Goal: Find specific page/section: Find specific page/section

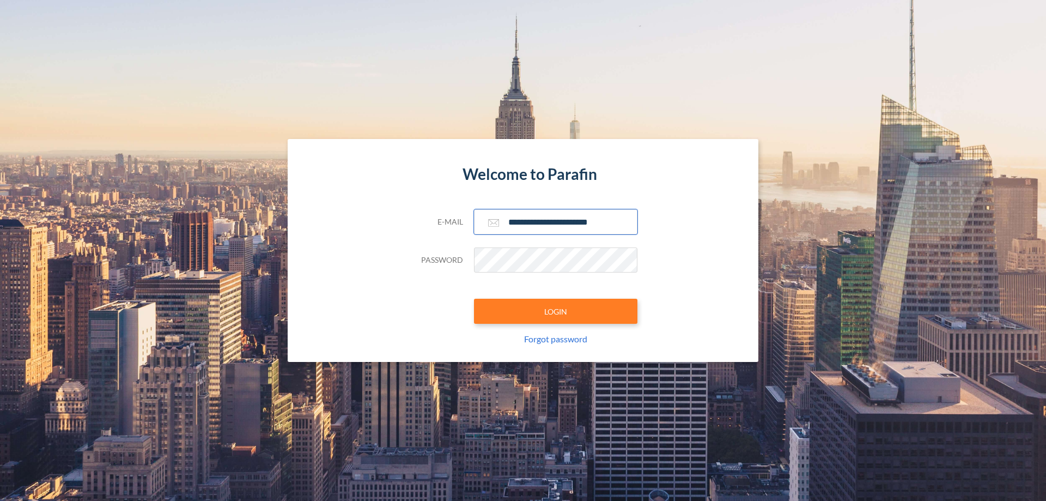
type input "**********"
click at [556, 311] on button "LOGIN" at bounding box center [555, 311] width 163 height 25
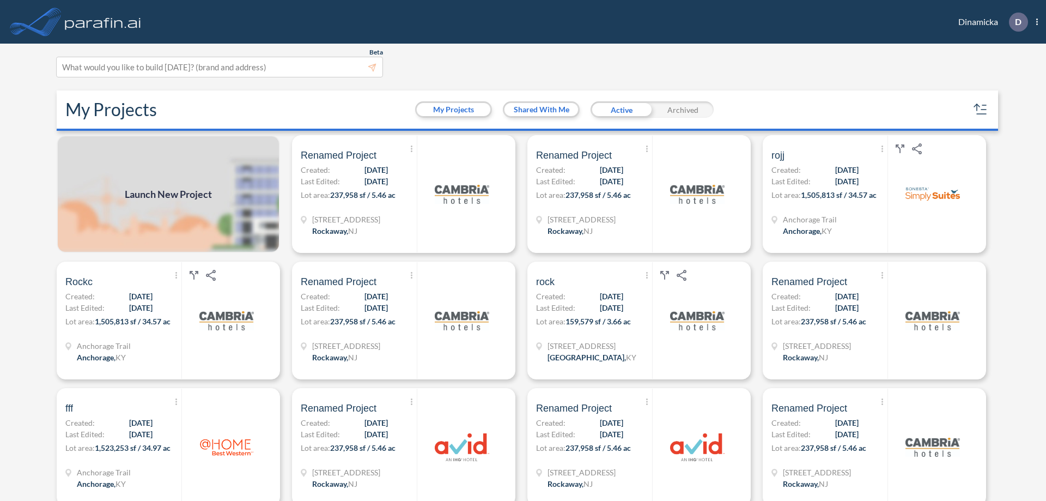
scroll to position [3, 0]
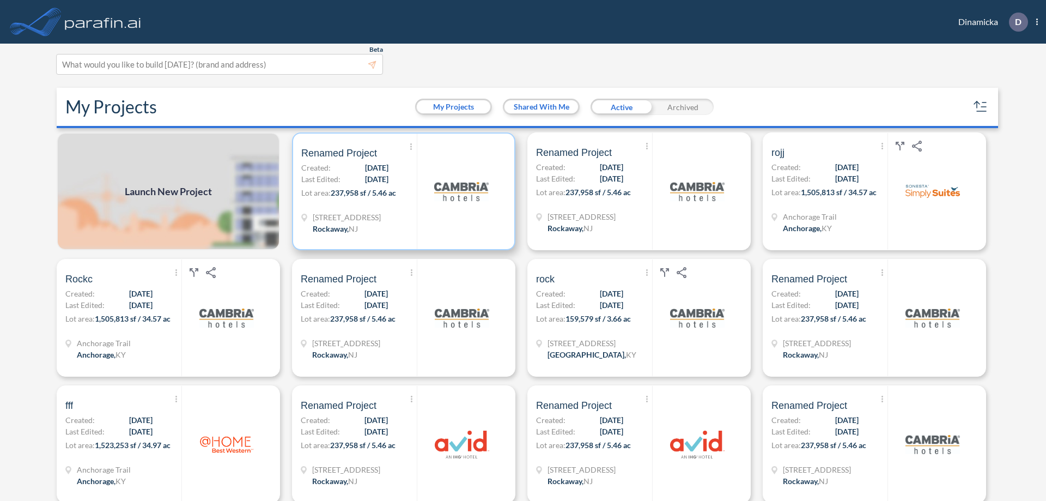
click at [402, 191] on p "Lot area: 237,958 sf / 5.46 ac" at bounding box center [359, 195] width 116 height 16
